Goal: Task Accomplishment & Management: Complete application form

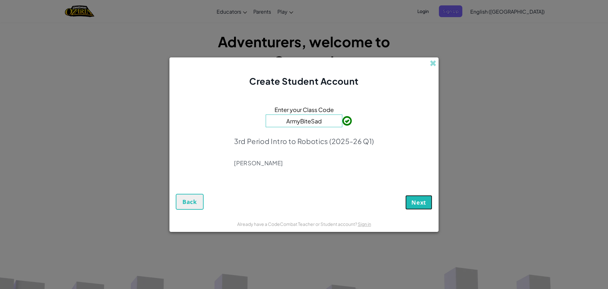
click at [427, 206] on button "Next" at bounding box center [419, 202] width 27 height 15
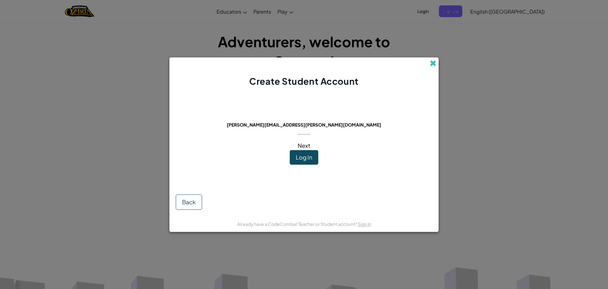
click at [433, 66] on span at bounding box center [433, 63] width 7 height 7
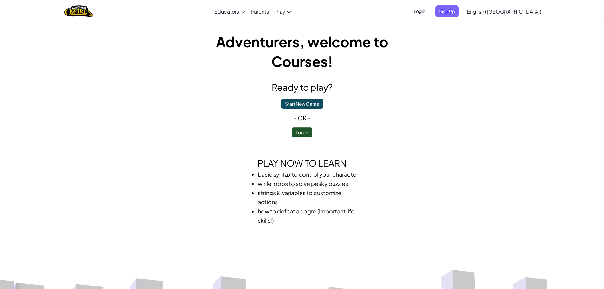
click at [429, 12] on span "Login" at bounding box center [419, 11] width 19 height 12
